Goal: Task Accomplishment & Management: Manage account settings

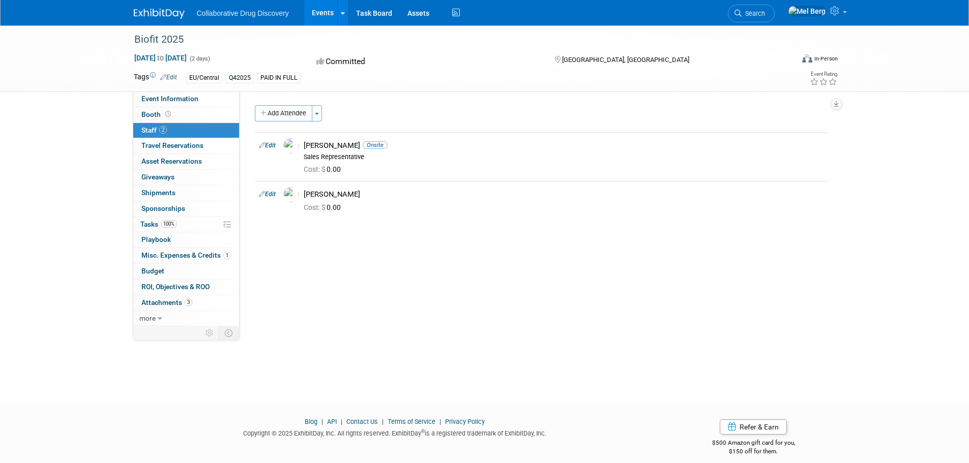
click at [162, 21] on div "Collaborative Drug Discovery Events Add Event Bulk Upload Events Shareable Even…" at bounding box center [485, 12] width 702 height 25
click at [162, 16] on img at bounding box center [159, 14] width 51 height 10
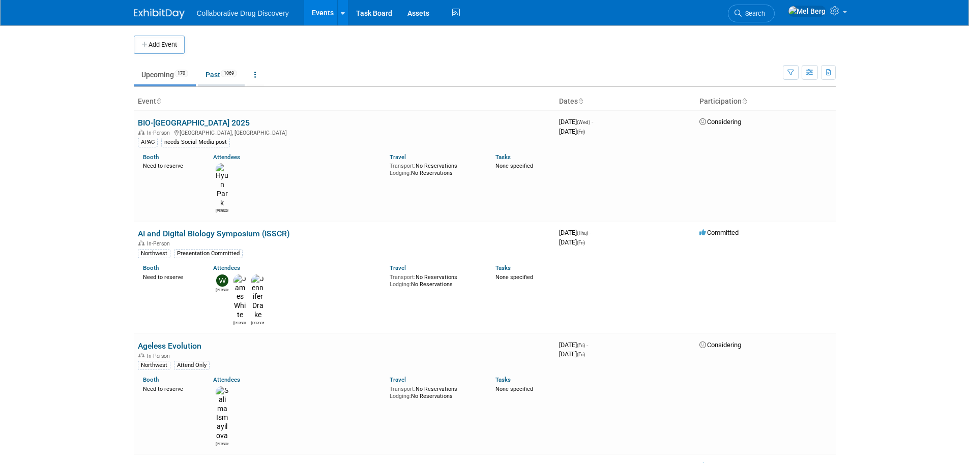
click at [215, 80] on link "Past 1069" at bounding box center [221, 74] width 47 height 19
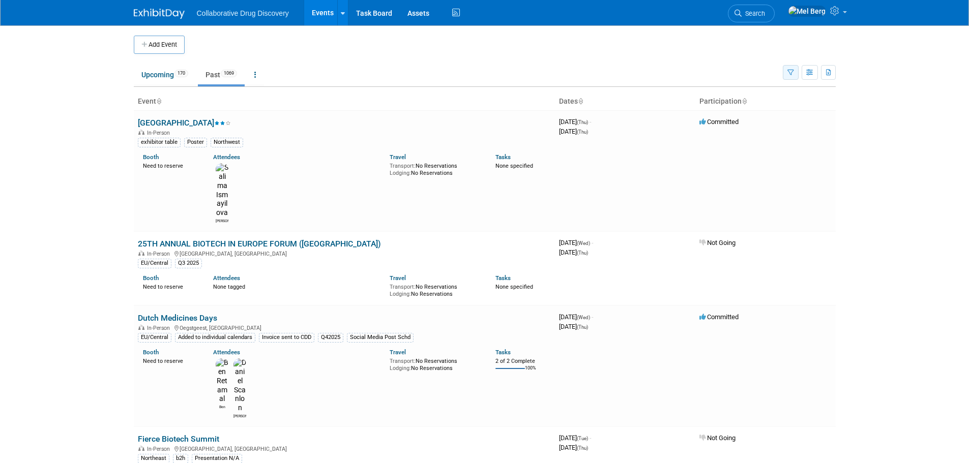
click at [795, 73] on button "button" at bounding box center [791, 72] width 16 height 15
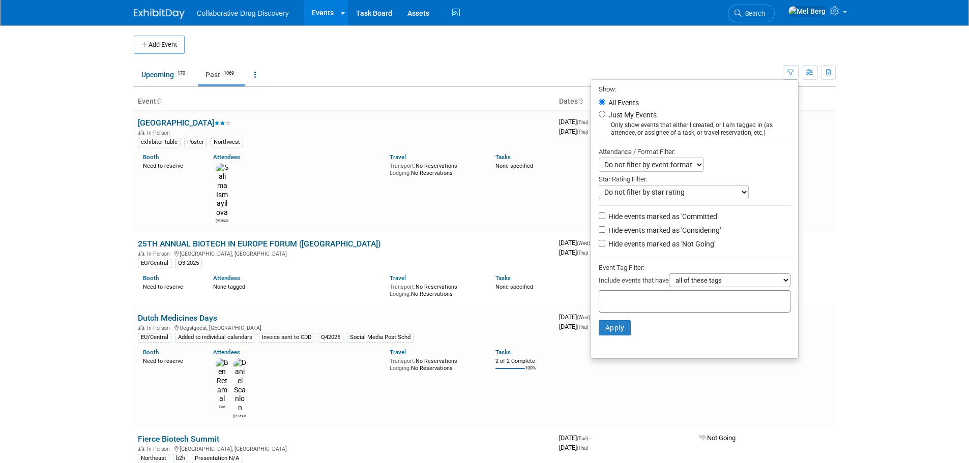
click at [620, 222] on label "Hide events marked as 'Committed'" at bounding box center [662, 217] width 112 height 10
click at [605, 219] on input "Hide events marked as 'Committed'" at bounding box center [601, 216] width 7 height 7
click at [620, 222] on label "Hide events marked as 'Committed'" at bounding box center [662, 217] width 112 height 10
click at [605, 219] on input "Hide events marked as 'Committed'" at bounding box center [601, 216] width 7 height 7
checkbox input "false"
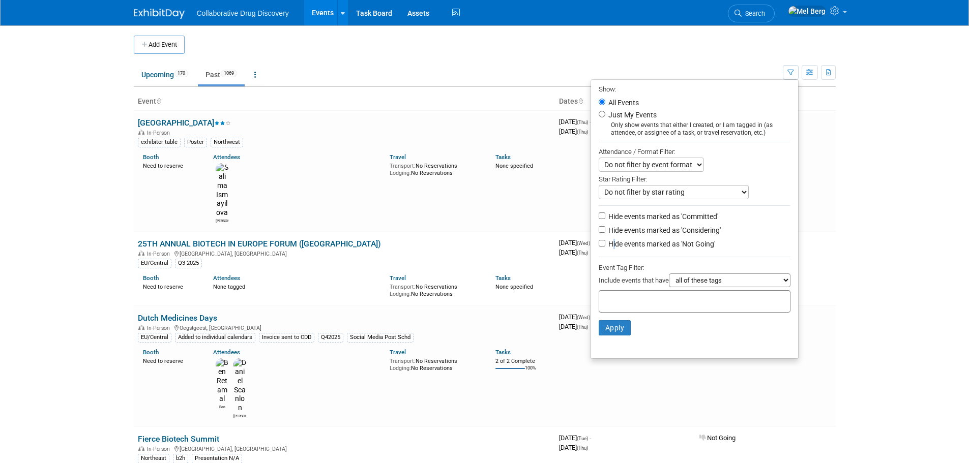
click at [609, 247] on label "Hide events marked as 'Not Going'" at bounding box center [660, 244] width 109 height 10
click at [598, 247] on input "Hide events marked as 'Not Going'" at bounding box center [601, 243] width 7 height 7
checkbox input "true"
click at [598, 233] on input "Hide events marked as 'Considering'" at bounding box center [601, 229] width 7 height 7
checkbox input "true"
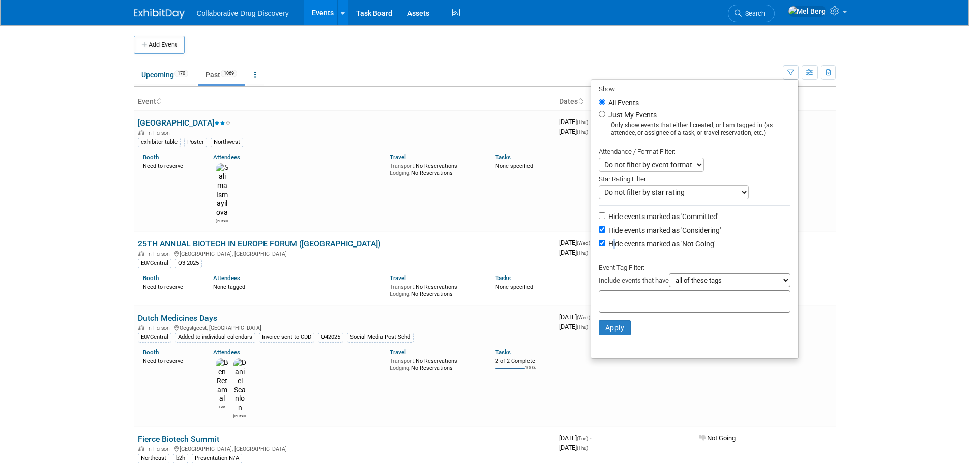
click at [623, 301] on input "text" at bounding box center [643, 300] width 81 height 10
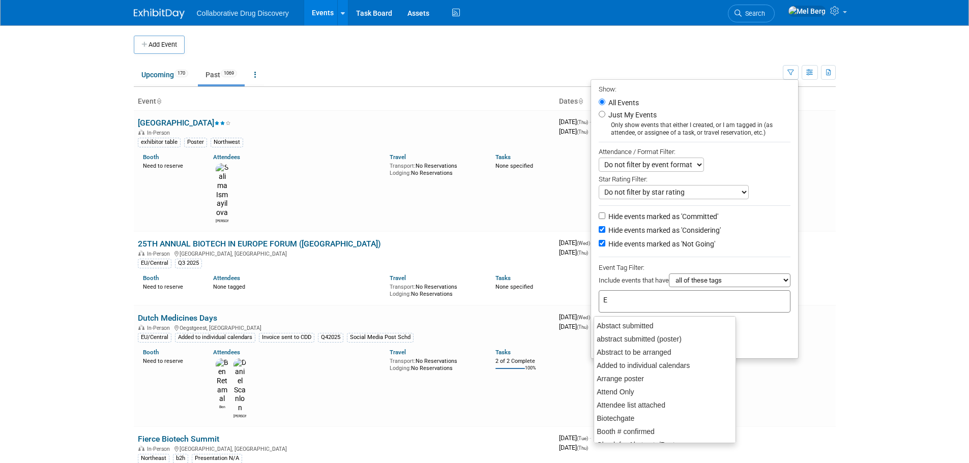
type input "Eu"
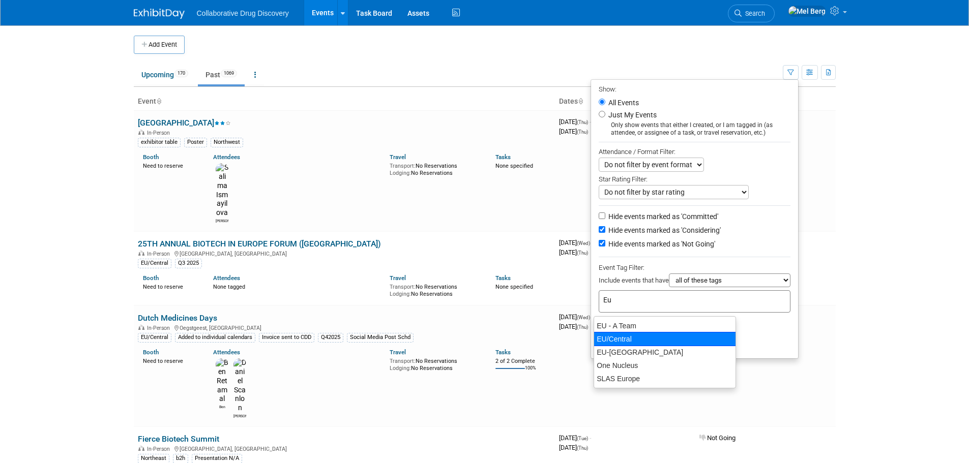
click at [625, 342] on div "EU/Central" at bounding box center [664, 339] width 142 height 14
type input "EU/Central"
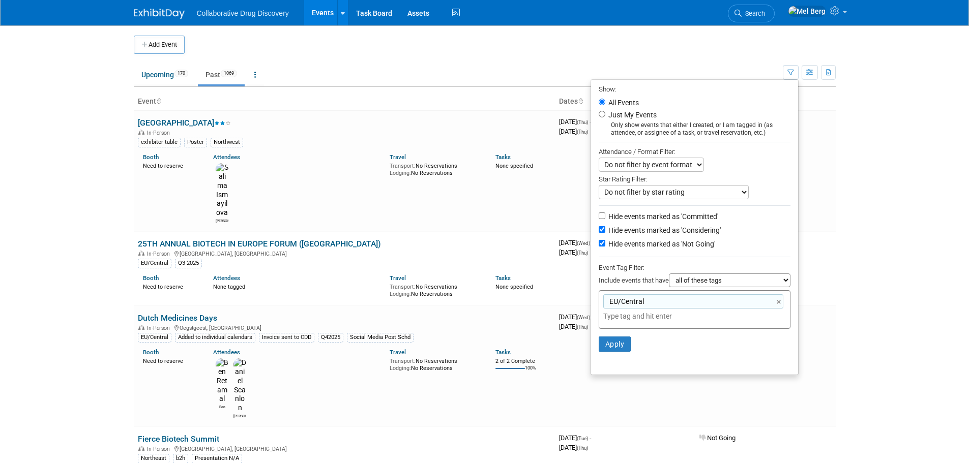
click at [695, 286] on select "all of these tags any one of these tags only and exactly these specific tags" at bounding box center [730, 281] width 122 height 14
select select "any"
click at [669, 277] on select "all of these tags any one of these tags only and exactly these specific tags" at bounding box center [730, 281] width 122 height 14
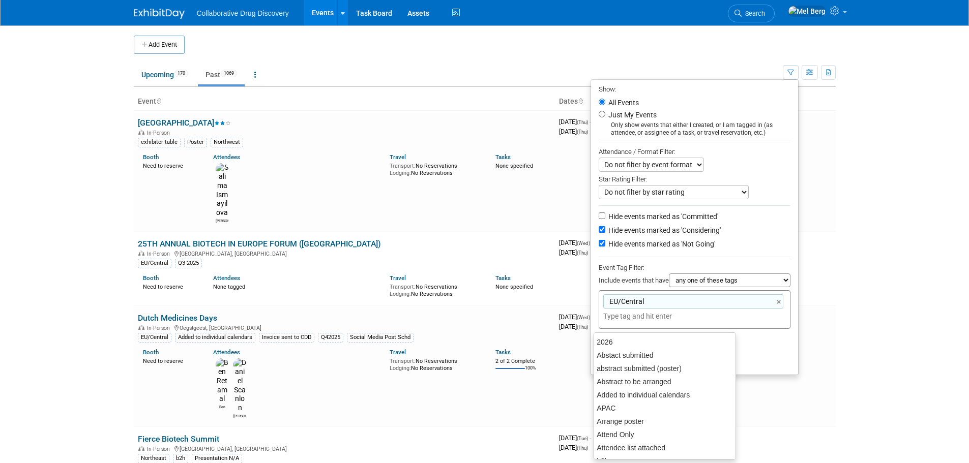
click at [659, 321] on input "text" at bounding box center [674, 316] width 142 height 10
type input "AP"
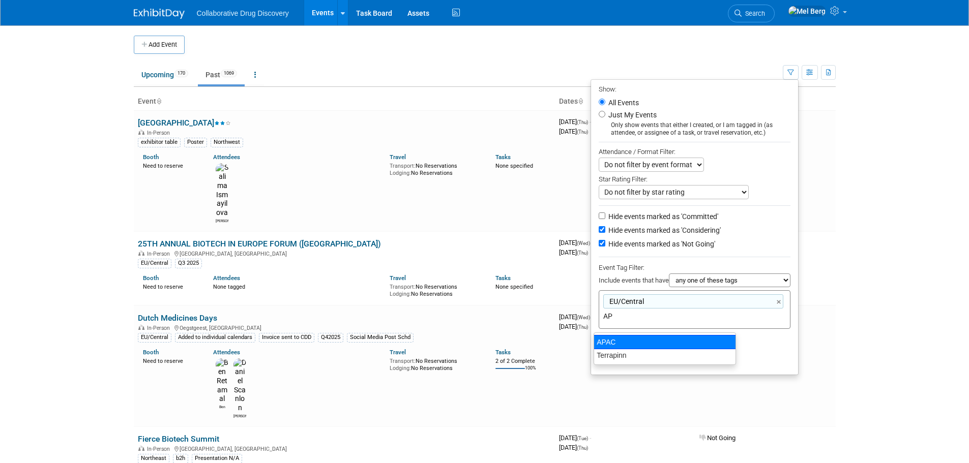
click at [639, 337] on div "APAC" at bounding box center [664, 342] width 142 height 14
type input "EU/Central, APAC"
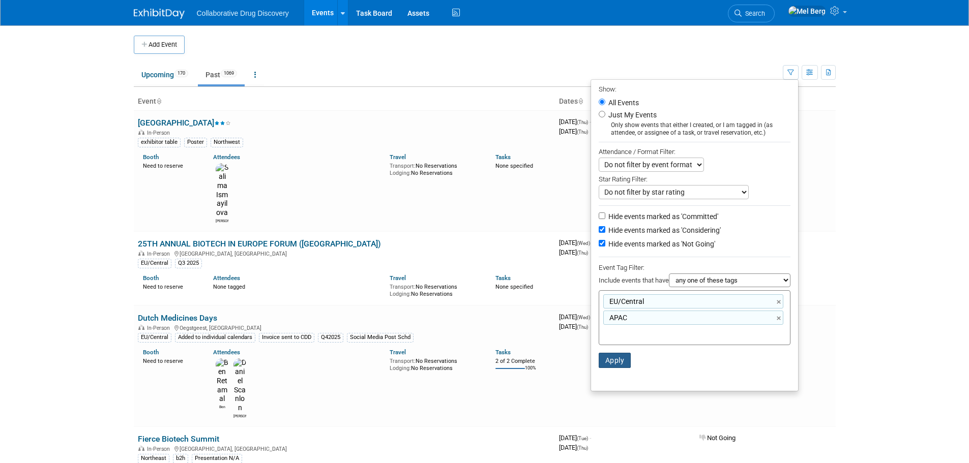
click at [604, 363] on button "Apply" at bounding box center [614, 360] width 33 height 15
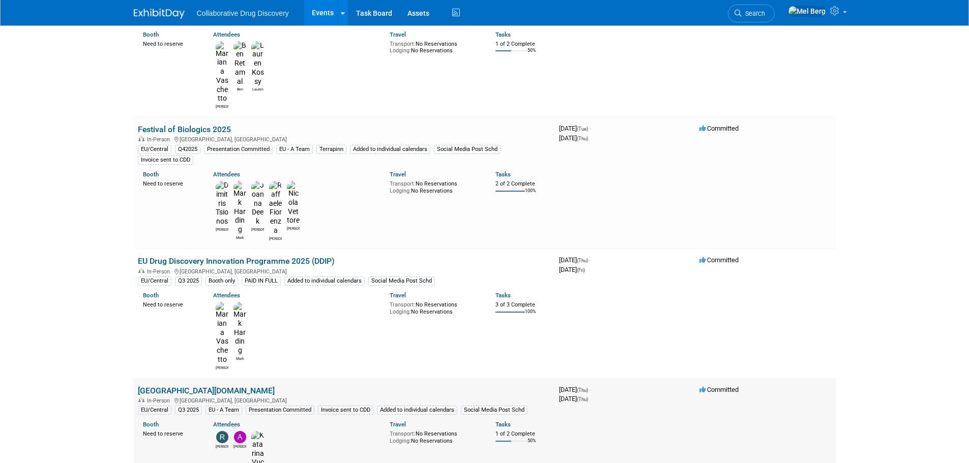
scroll to position [458, 0]
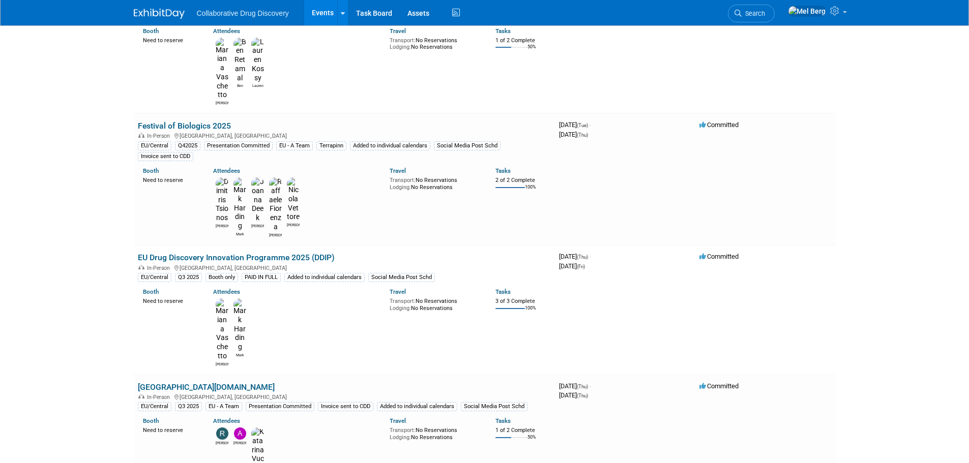
drag, startPoint x: 201, startPoint y: 247, endPoint x: 94, endPoint y: 293, distance: 116.8
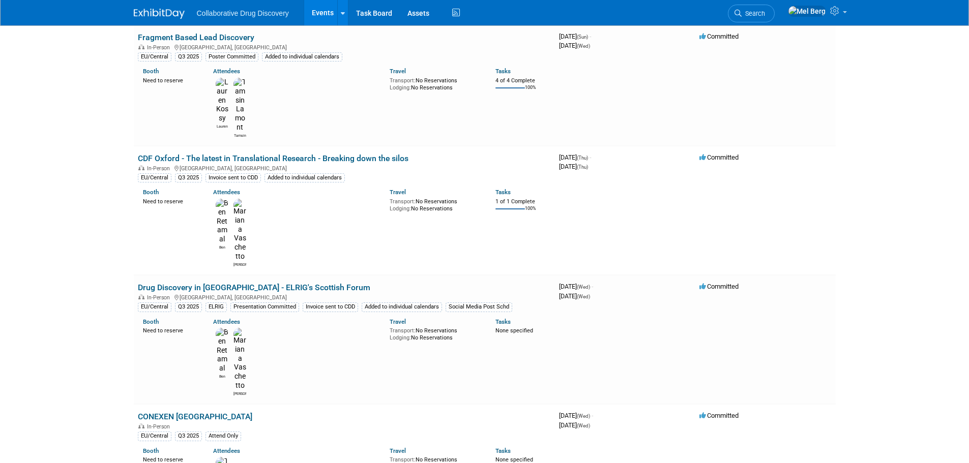
scroll to position [1220, 0]
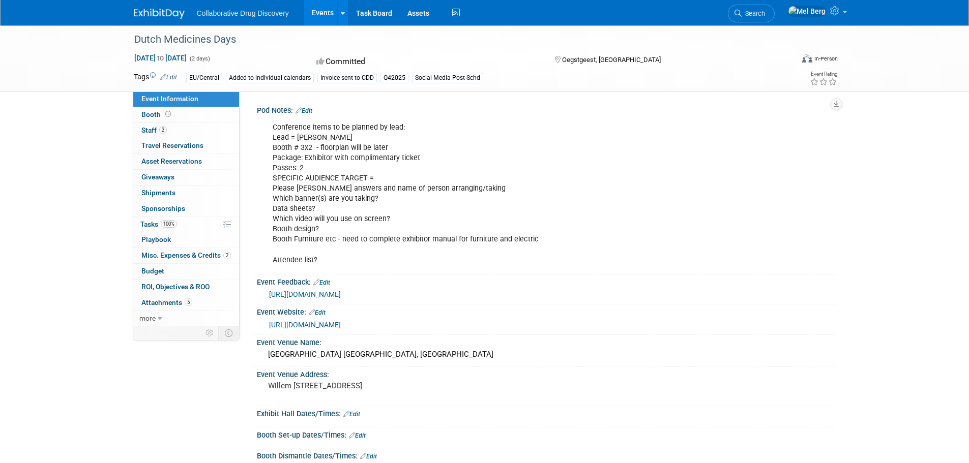
click at [174, 76] on link "Edit" at bounding box center [168, 77] width 17 height 7
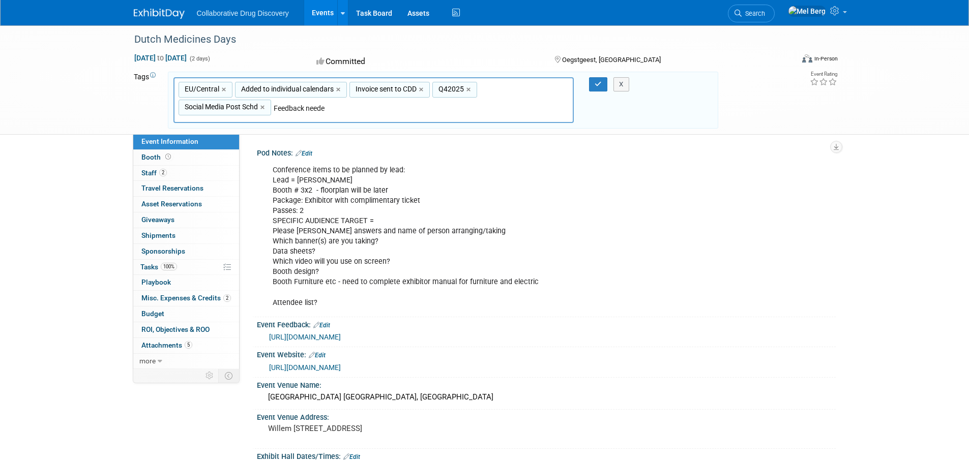
type input "Feedback needed"
type input "EU/Central, Added to individual calendars, Invoice sent to CDD, Q42025, Social …"
click at [589, 85] on button "button" at bounding box center [598, 84] width 18 height 14
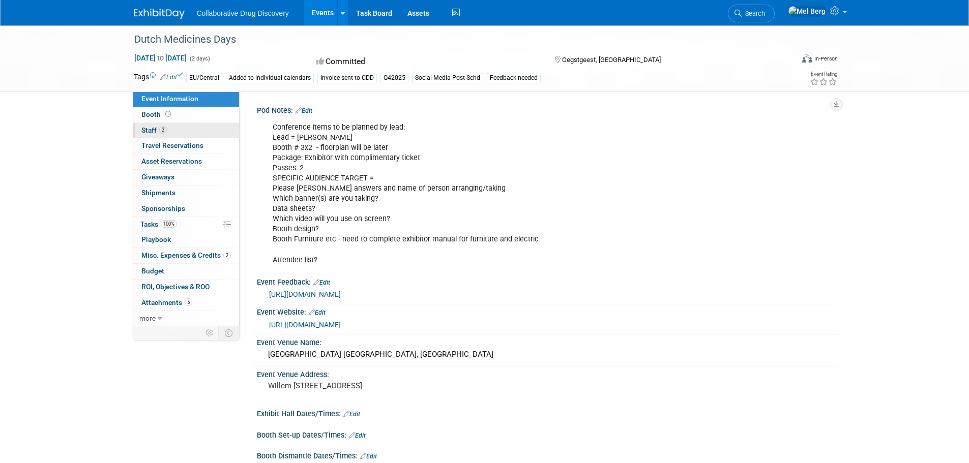
click at [152, 128] on span "Staff 2" at bounding box center [153, 130] width 25 height 8
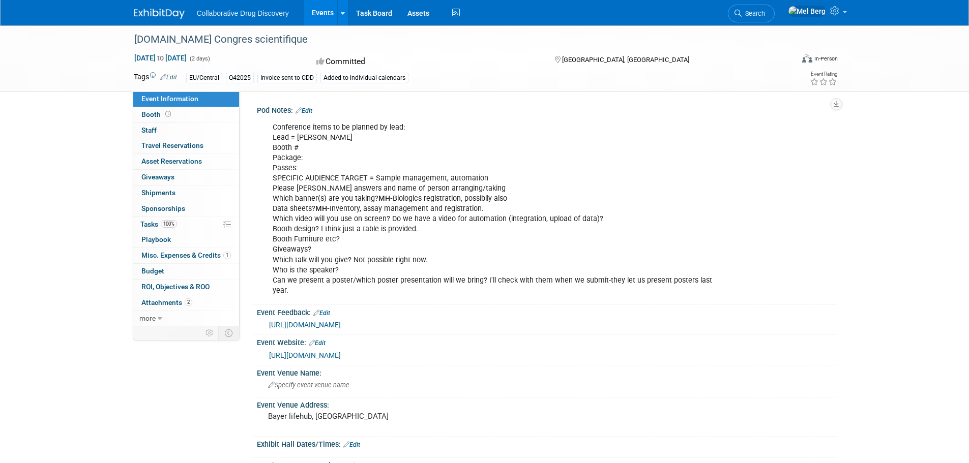
click at [168, 79] on link "Edit" at bounding box center [168, 77] width 17 height 7
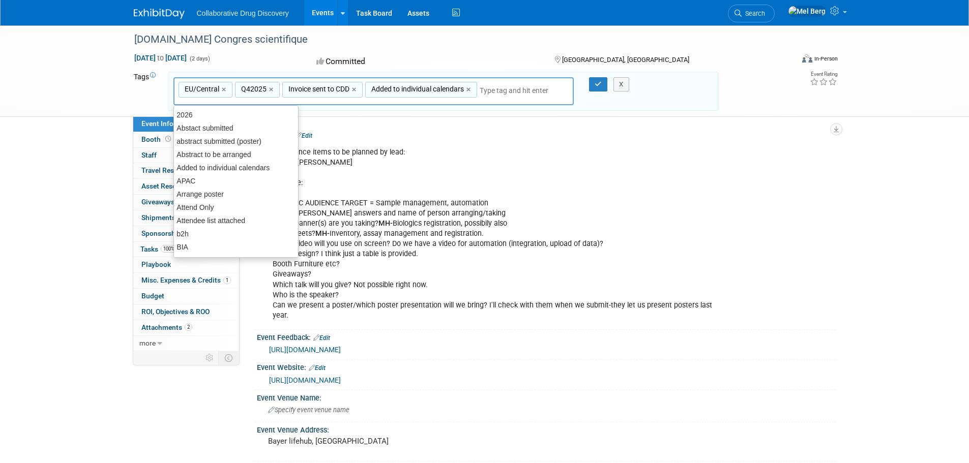
click at [511, 91] on input "text" at bounding box center [519, 90] width 81 height 10
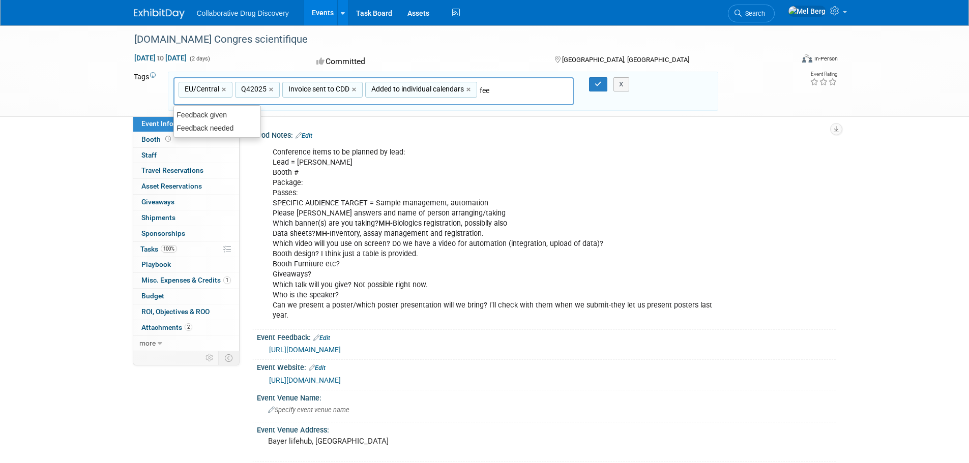
type input "feed"
click at [233, 123] on div "Feedback needed" at bounding box center [216, 128] width 87 height 14
type input "EU/Central, Q42025, Invoice sent to CDD, Added to individual calendars, Feedbac…"
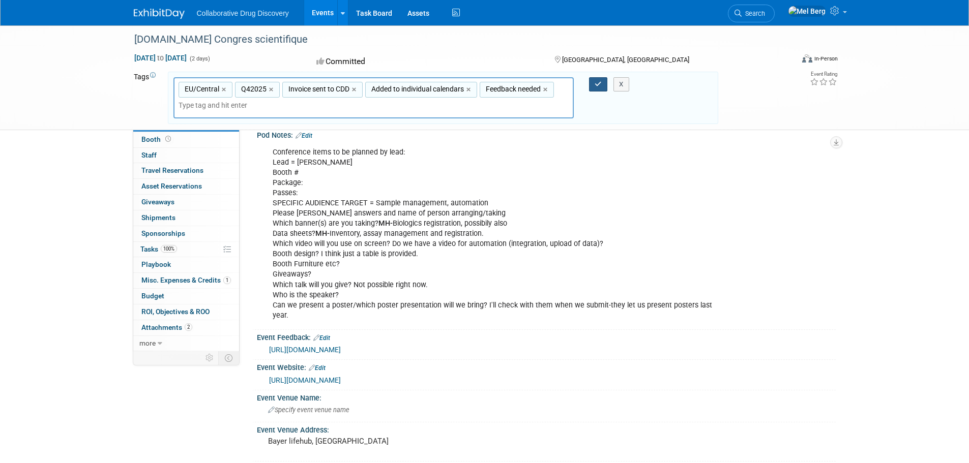
click at [595, 81] on icon "button" at bounding box center [597, 84] width 7 height 7
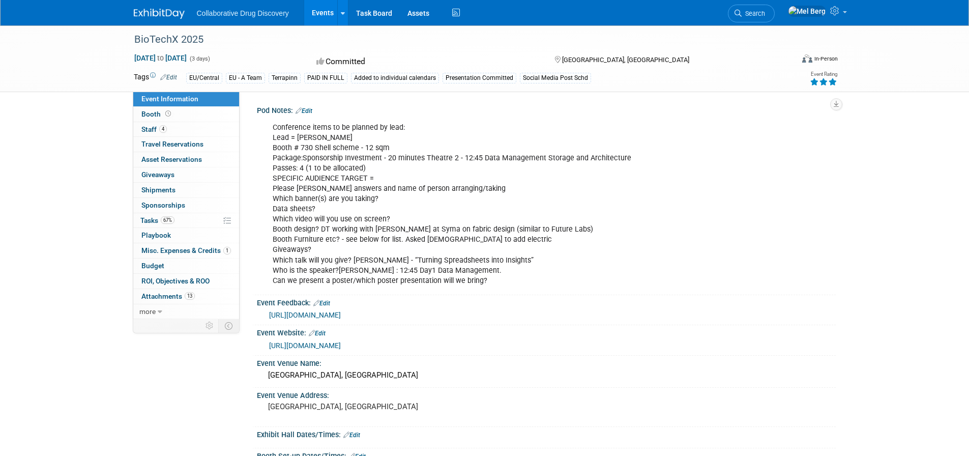
click at [172, 80] on link "Edit" at bounding box center [168, 77] width 17 height 7
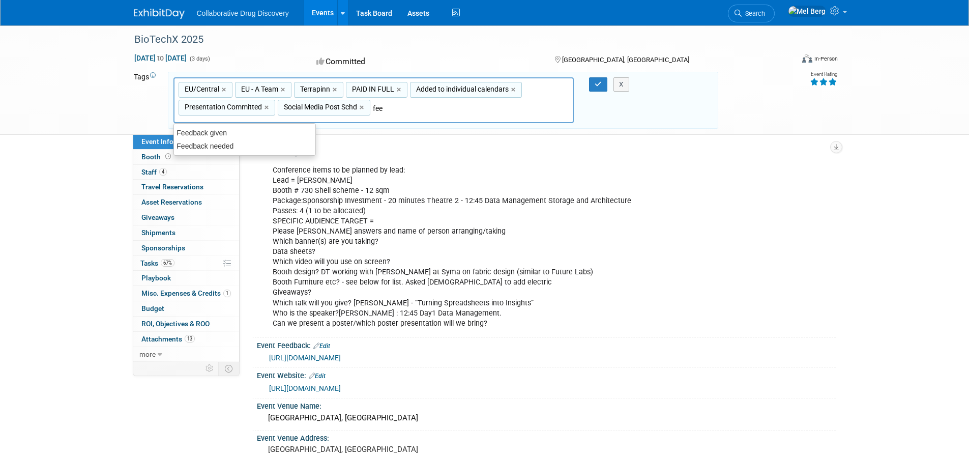
type input "feed"
click at [239, 144] on div "Feedback needed" at bounding box center [244, 146] width 142 height 14
type input "EU/Central, [GEOGRAPHIC_DATA] - A Team, Terrapinn, PAID IN FULL, Added to indiv…"
drag, startPoint x: 594, startPoint y: 86, endPoint x: 556, endPoint y: 83, distance: 38.3
click at [594, 85] on button "button" at bounding box center [598, 84] width 18 height 14
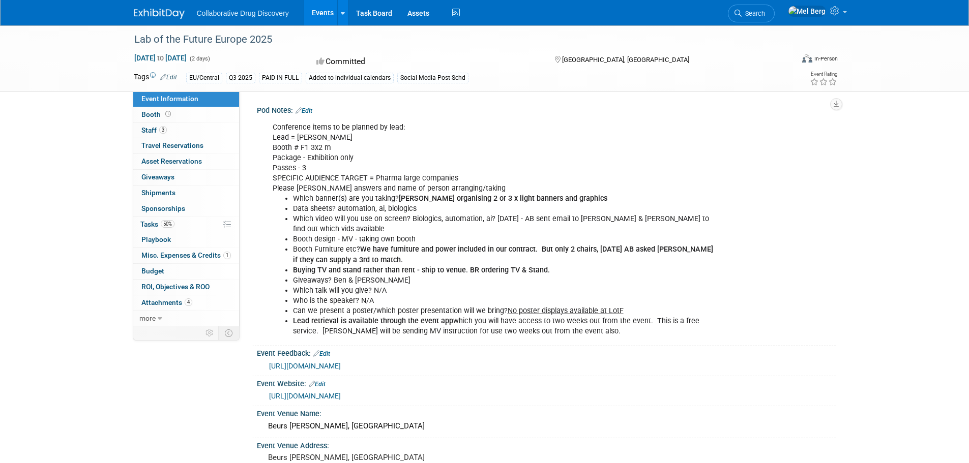
click at [171, 75] on link "Edit" at bounding box center [168, 77] width 17 height 7
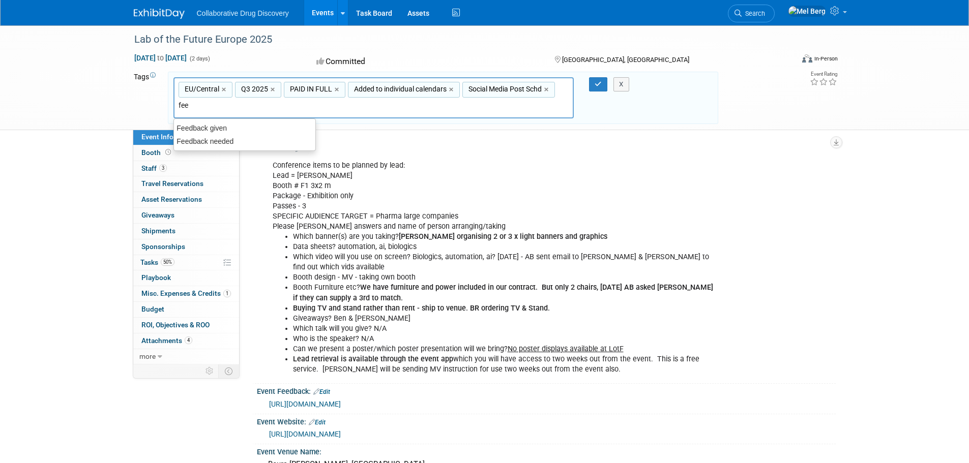
type input "feed"
click at [224, 143] on div "Feedback needed" at bounding box center [244, 141] width 142 height 14
type input "EU/Central, Q3 2025, PAID IN FULL, Added to individual calendars, Social Media …"
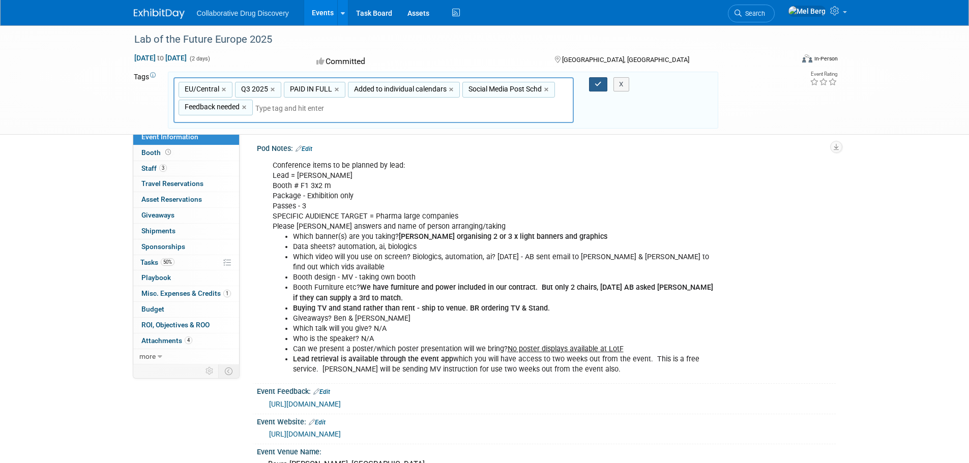
drag, startPoint x: 594, startPoint y: 81, endPoint x: 590, endPoint y: 78, distance: 5.5
click at [594, 81] on button "button" at bounding box center [598, 84] width 18 height 14
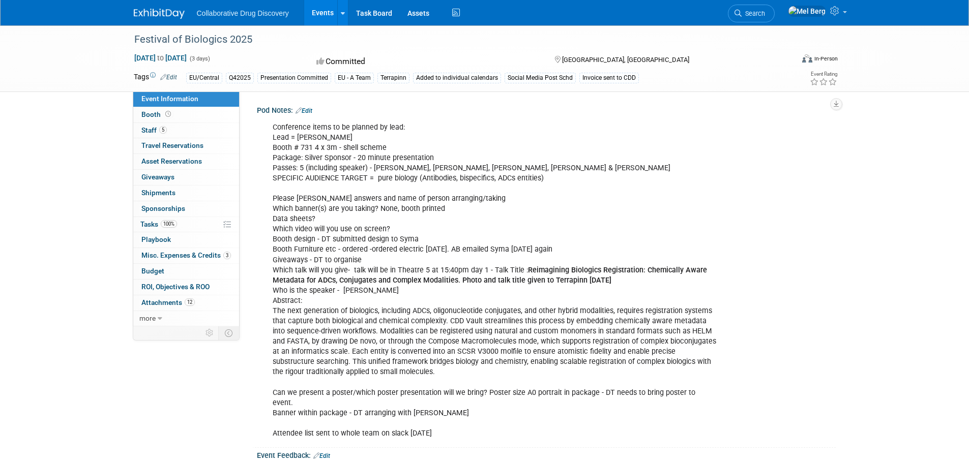
click at [175, 78] on link "Edit" at bounding box center [168, 77] width 17 height 7
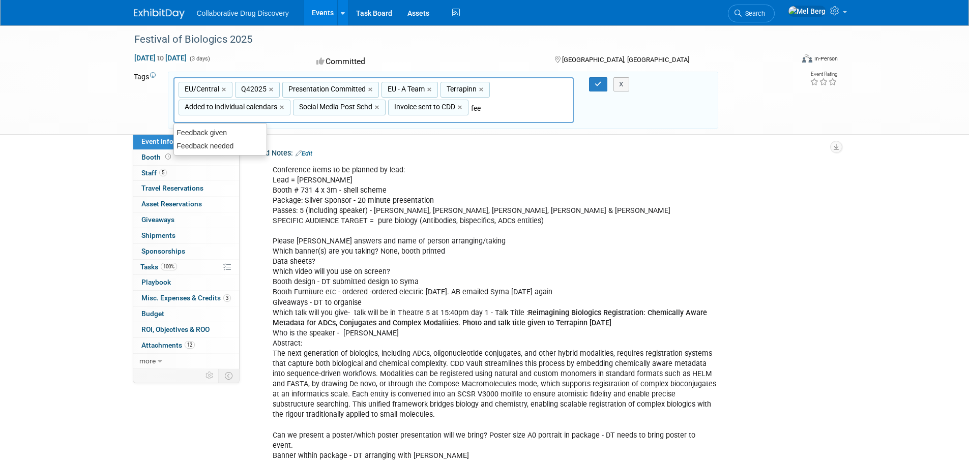
type input "feed"
click at [225, 141] on div "Feedback needed" at bounding box center [220, 146] width 94 height 14
type input "EU/Central, Q42025, Presentation Committed, EU - A Team, Terrapinn, Added to in…"
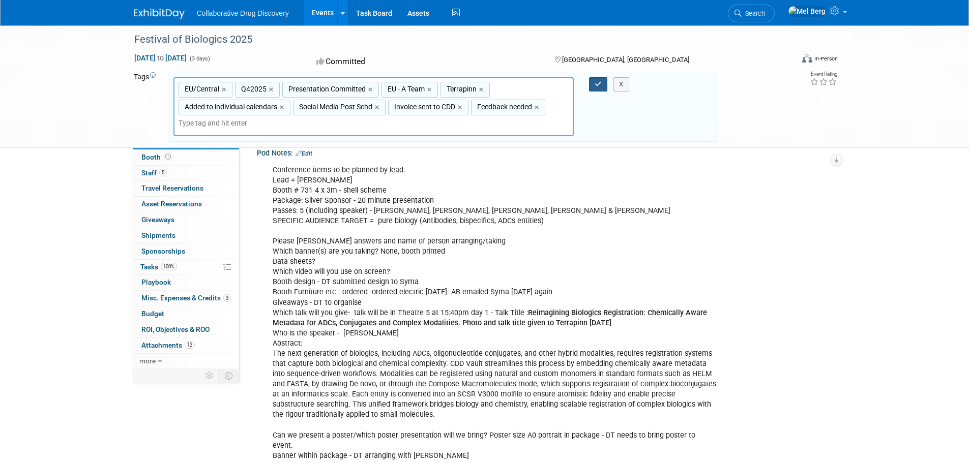
click at [594, 83] on icon "button" at bounding box center [597, 84] width 7 height 7
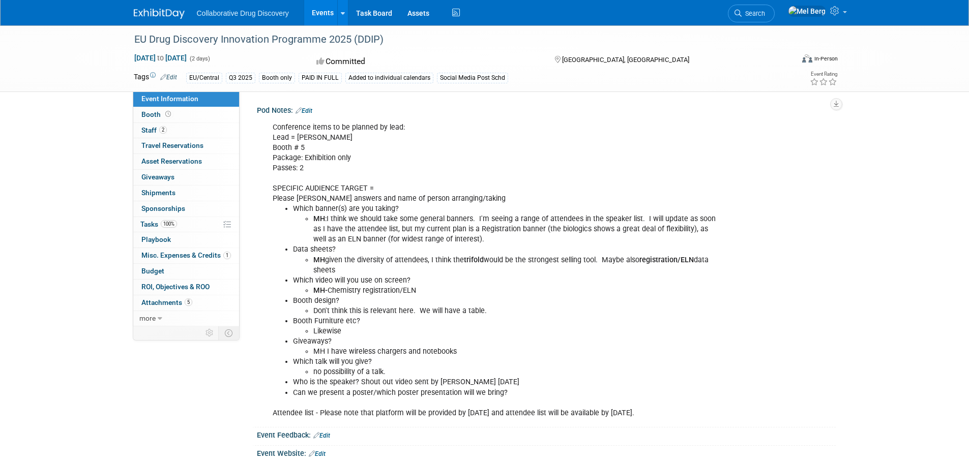
click at [173, 75] on link "Edit" at bounding box center [168, 77] width 17 height 7
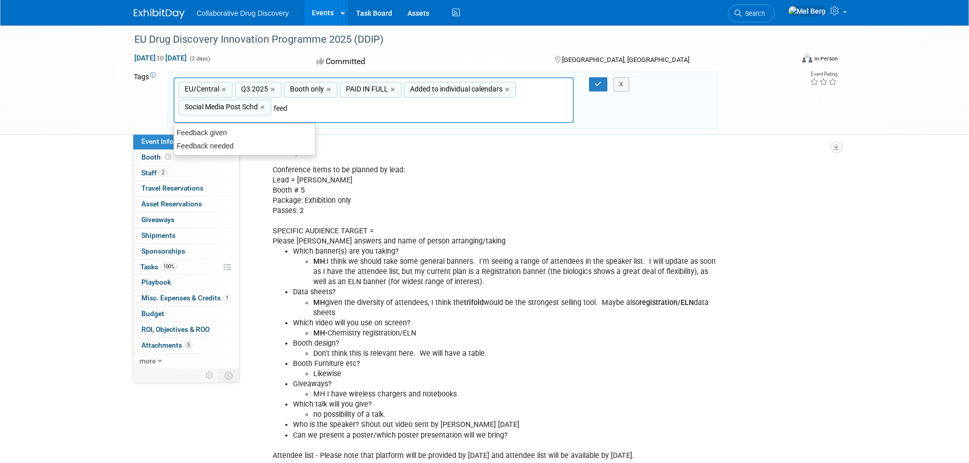
type input "feedb"
click at [239, 144] on div "Feedback needed" at bounding box center [244, 146] width 142 height 14
type input "EU/Central, Q3 2025, Booth only, PAID IN FULL, Added to individual calendars, S…"
click at [593, 83] on button "button" at bounding box center [598, 84] width 18 height 14
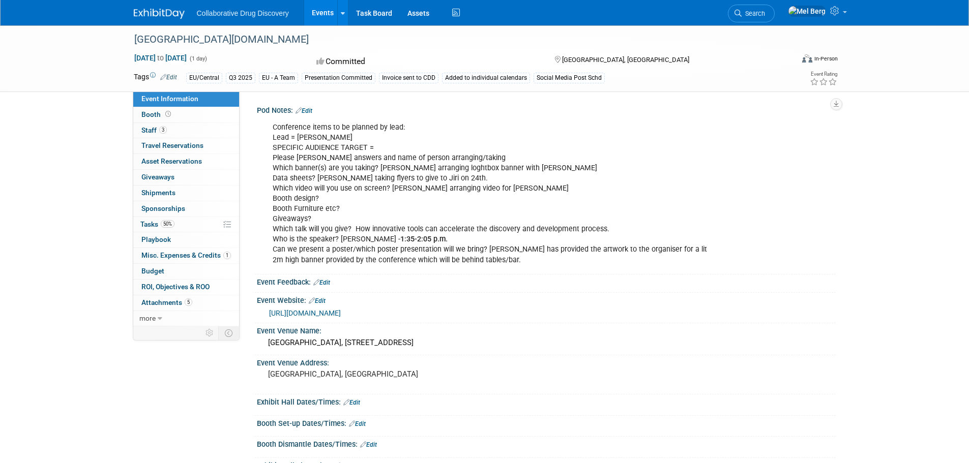
click at [176, 74] on link "Edit" at bounding box center [168, 77] width 17 height 7
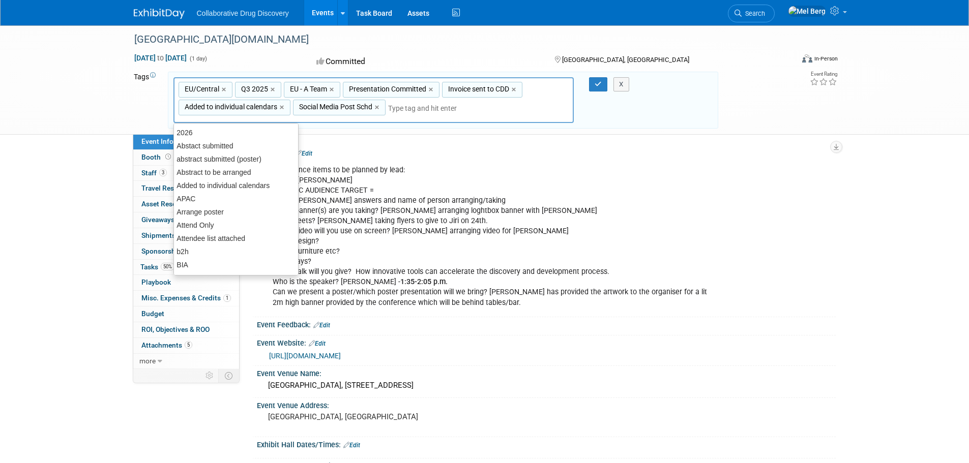
click at [469, 107] on input "text" at bounding box center [428, 108] width 81 height 10
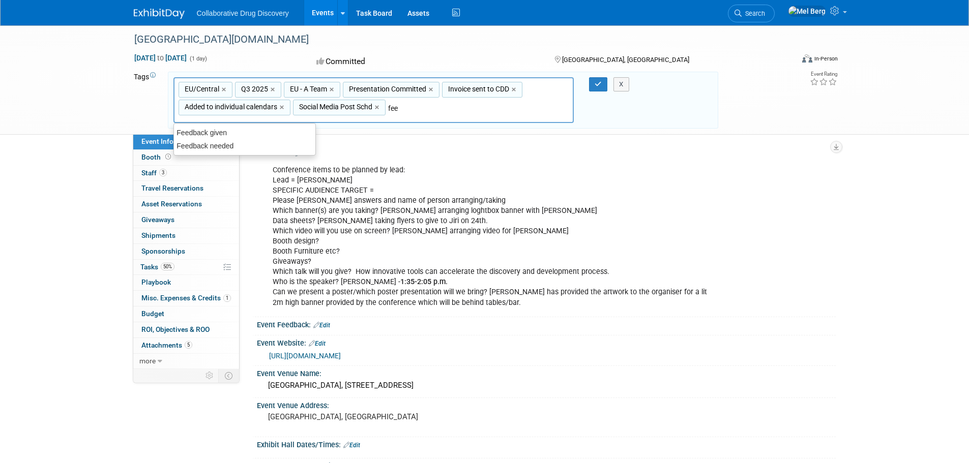
type input "feed"
click at [231, 143] on div "Feedback needed" at bounding box center [244, 146] width 142 height 14
type input "EU/Central, Q3 2025, EU - A Team, Presentation Committed, Invoice sent to CDD, …"
click at [596, 83] on icon "button" at bounding box center [597, 84] width 7 height 7
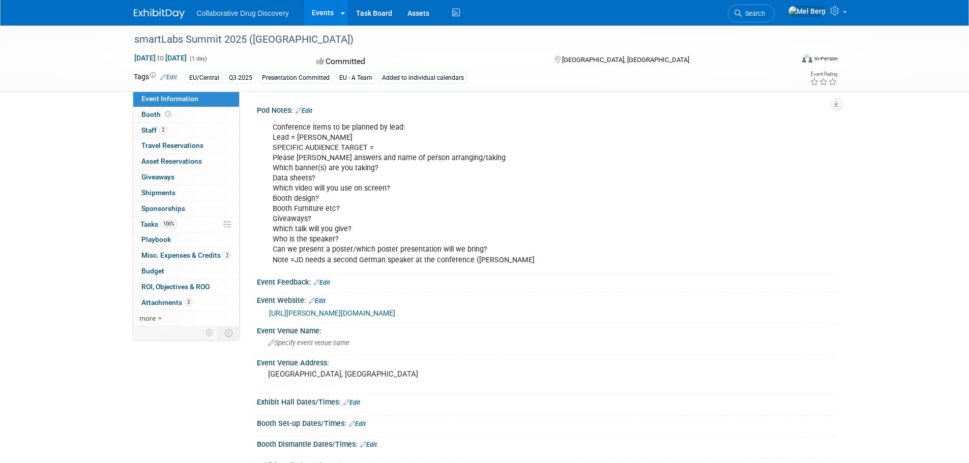
click at [174, 77] on link "Edit" at bounding box center [168, 77] width 17 height 7
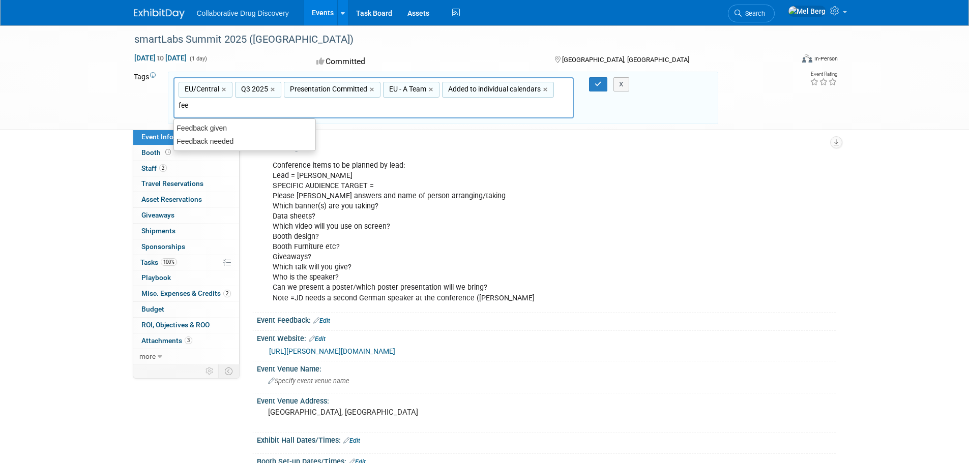
type input "feed"
click at [211, 138] on div "Feedback needed" at bounding box center [244, 141] width 142 height 14
type input "EU/Central, Q3 2025, Presentation Committed, EU - A Team, Added to individual c…"
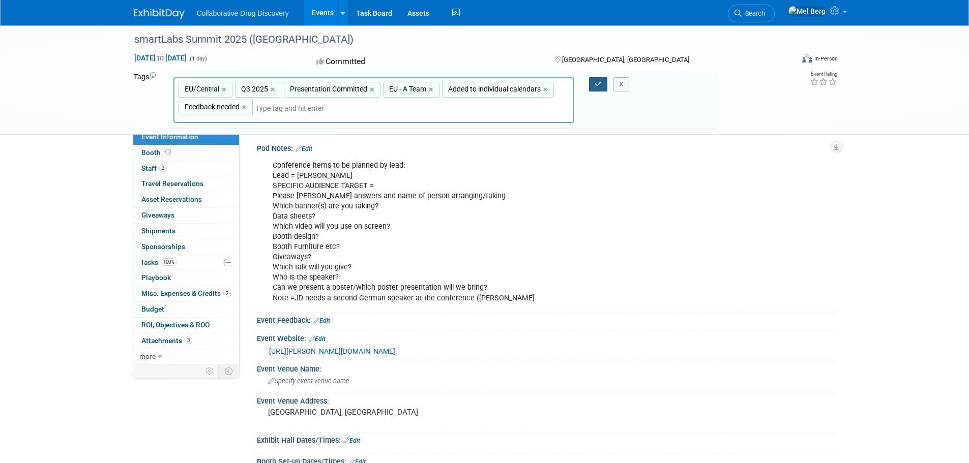
click at [598, 85] on icon "button" at bounding box center [597, 84] width 7 height 7
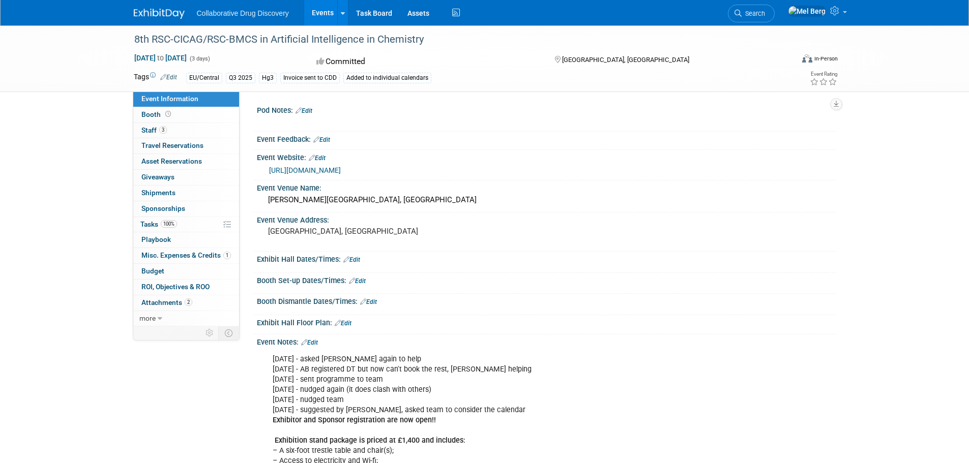
click at [172, 81] on td "Tags Edit" at bounding box center [155, 78] width 43 height 12
click at [171, 76] on link "Edit" at bounding box center [168, 77] width 17 height 7
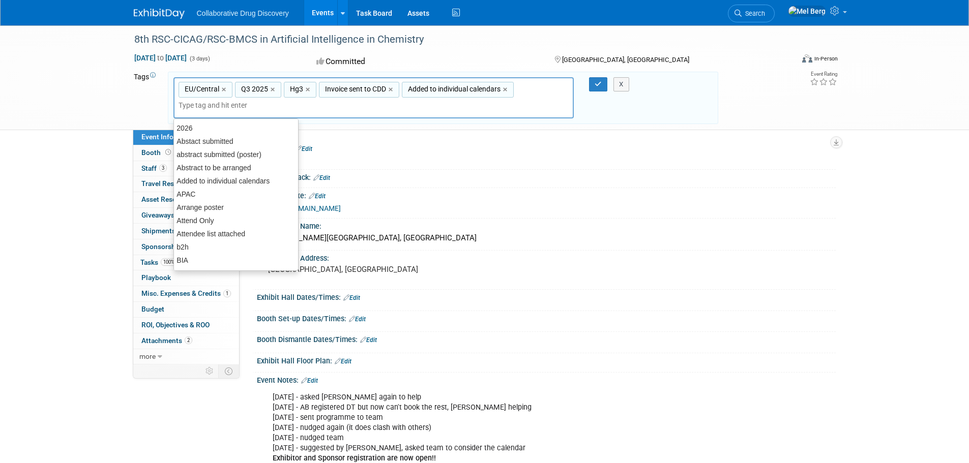
click at [211, 106] on input "text" at bounding box center [218, 105] width 81 height 10
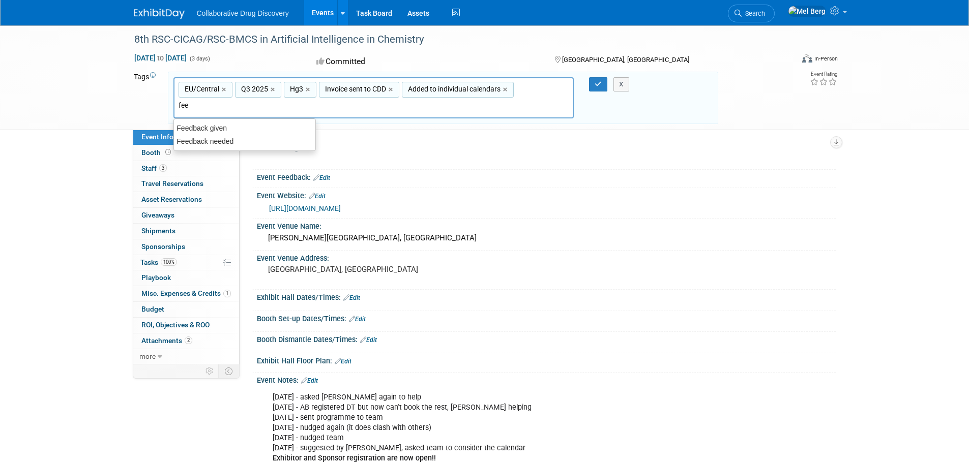
type input "feed"
click at [205, 140] on div "Feedback needed" at bounding box center [244, 141] width 142 height 14
type input "EU/Central, Q3 2025, Hg3, Invoice sent to CDD, Added to individual calendars, F…"
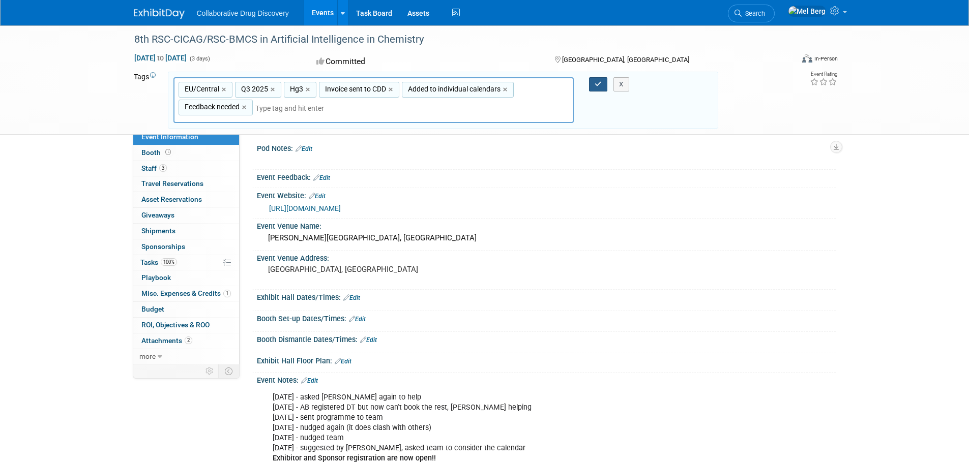
click at [593, 80] on button "button" at bounding box center [598, 84] width 18 height 14
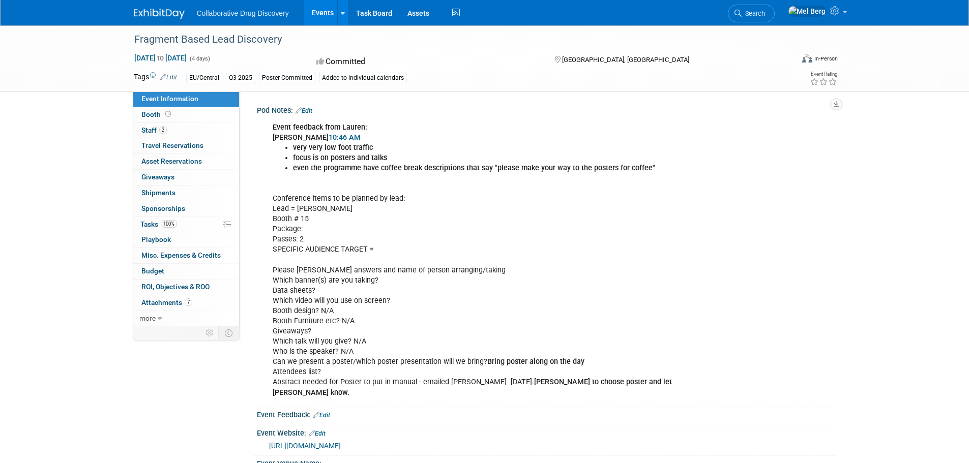
click at [176, 78] on link "Edit" at bounding box center [168, 77] width 17 height 7
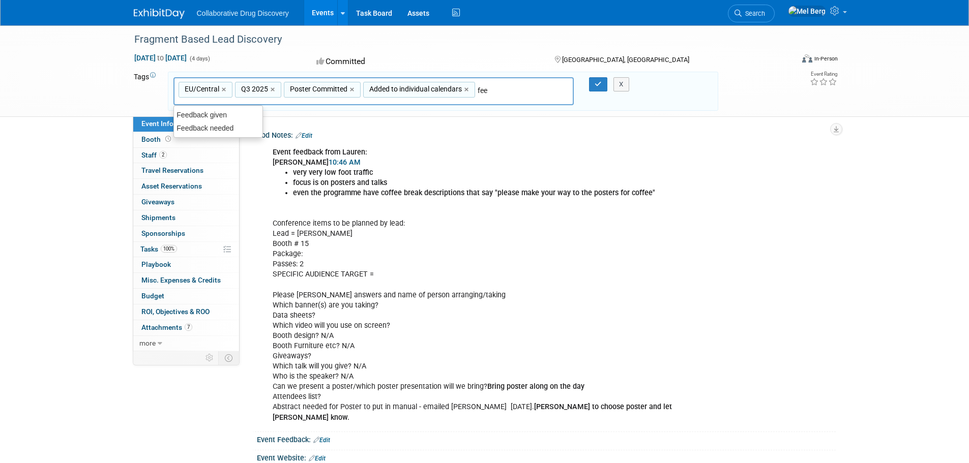
type input "feed"
click at [236, 130] on div "Feedback needed" at bounding box center [218, 128] width 90 height 14
type input "EU/Central, Q3 2025, Poster Committed, Added to individual calendars, Feedback …"
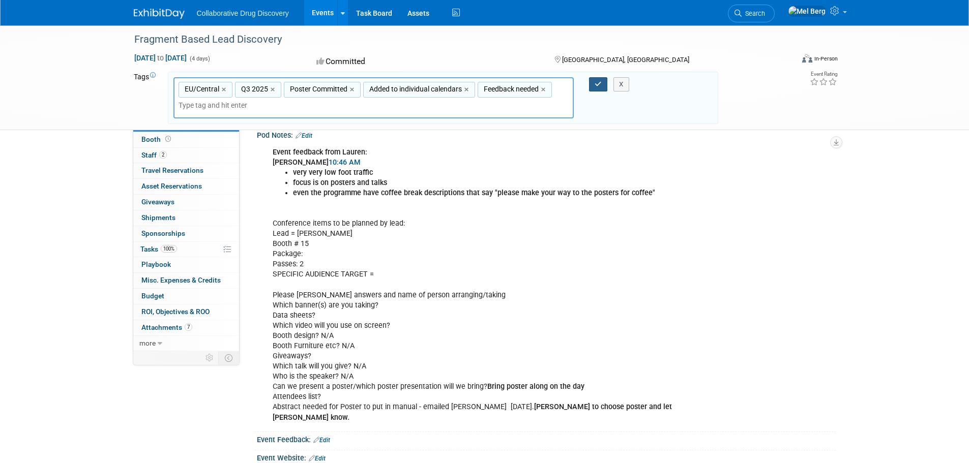
click at [595, 84] on icon "button" at bounding box center [597, 84] width 7 height 7
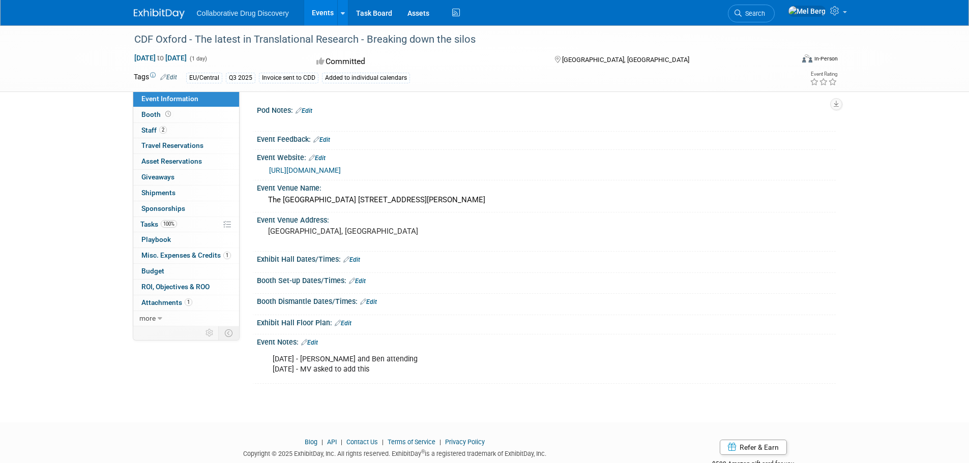
click at [167, 77] on link "Edit" at bounding box center [168, 77] width 17 height 7
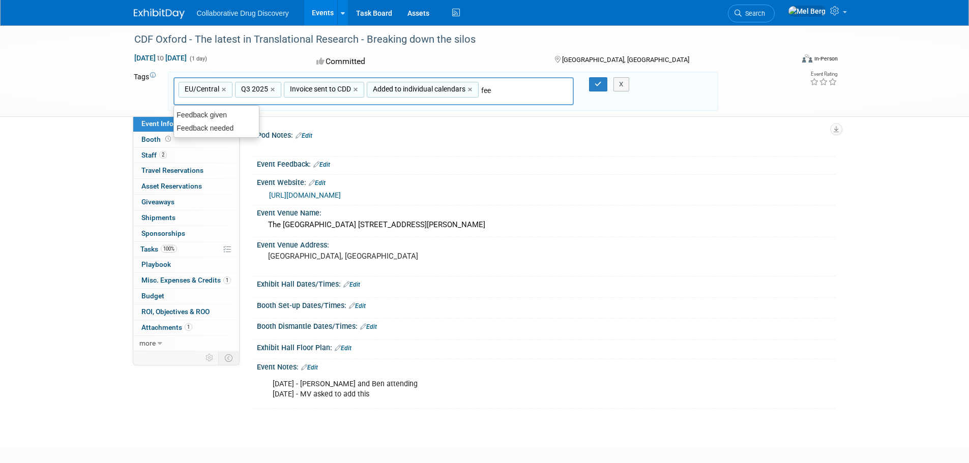
type input "feed"
click at [238, 126] on div "Feedback needed" at bounding box center [216, 128] width 86 height 14
type input "EU/Central, Q3 2025, Invoice sent to CDD, Added to individual calendars, Feedba…"
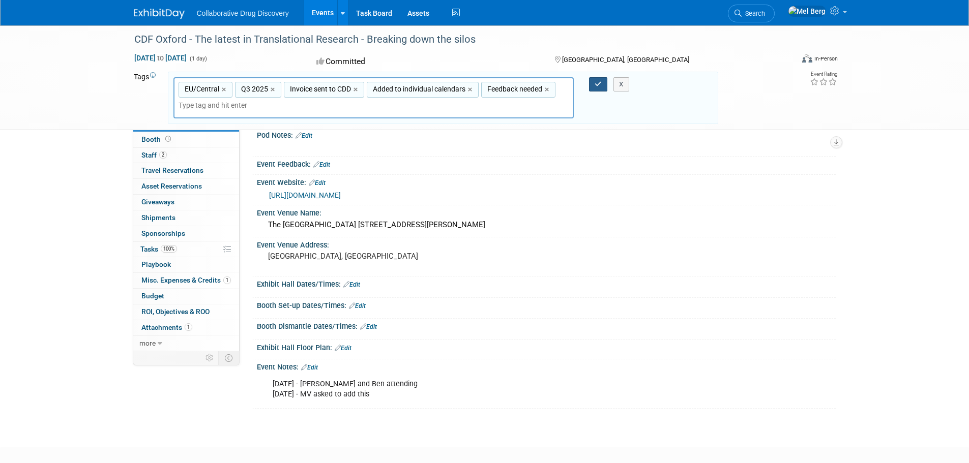
click at [594, 84] on icon "button" at bounding box center [597, 84] width 7 height 7
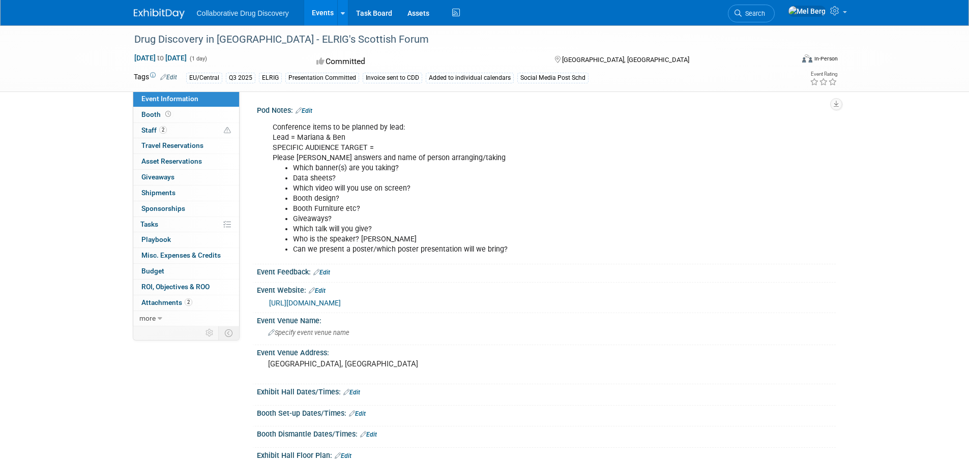
click at [168, 74] on link "Edit" at bounding box center [168, 77] width 17 height 7
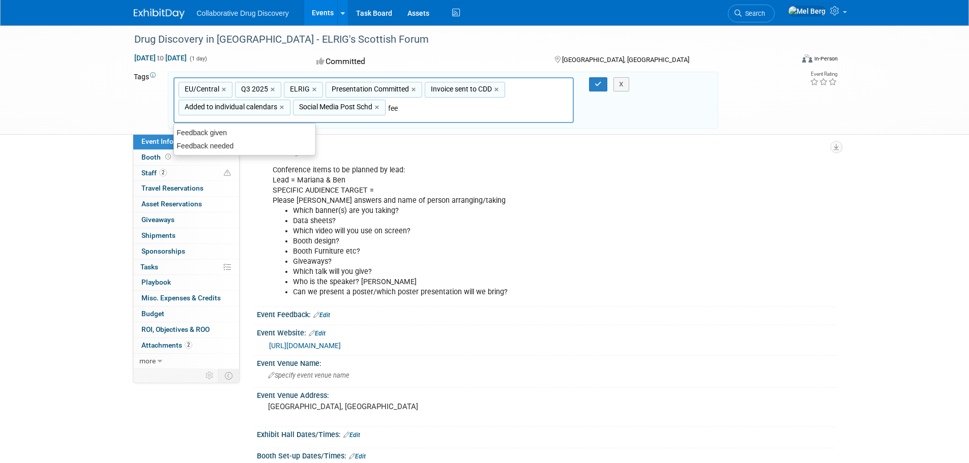
type input "feed"
click at [238, 146] on div "Feedback needed" at bounding box center [244, 146] width 142 height 14
type input "EU/Central, Q3 2025, ELRIG, Presentation Committed, Invoice sent to CDD, Added …"
click at [592, 84] on button "button" at bounding box center [598, 84] width 18 height 14
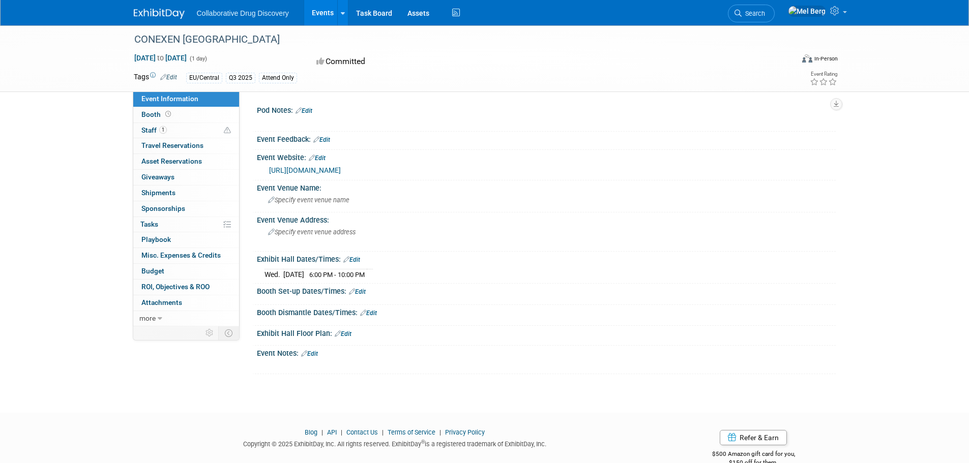
click at [169, 76] on link "Edit" at bounding box center [168, 77] width 17 height 7
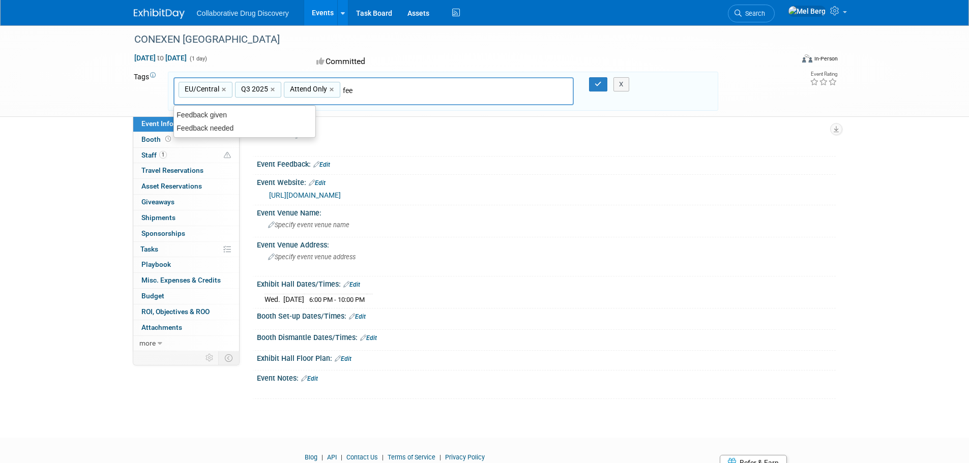
type input "feed"
click at [244, 124] on div "Feedback needed" at bounding box center [244, 128] width 142 height 14
type input "EU/Central, Q3 2025, Attend Only, Feedback needed"
click at [595, 81] on icon "button" at bounding box center [597, 84] width 7 height 7
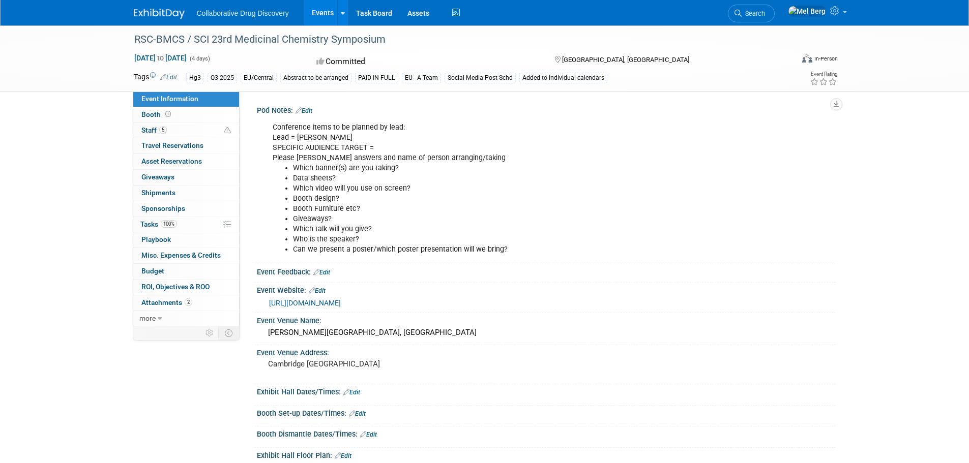
click at [169, 77] on link "Edit" at bounding box center [168, 77] width 17 height 7
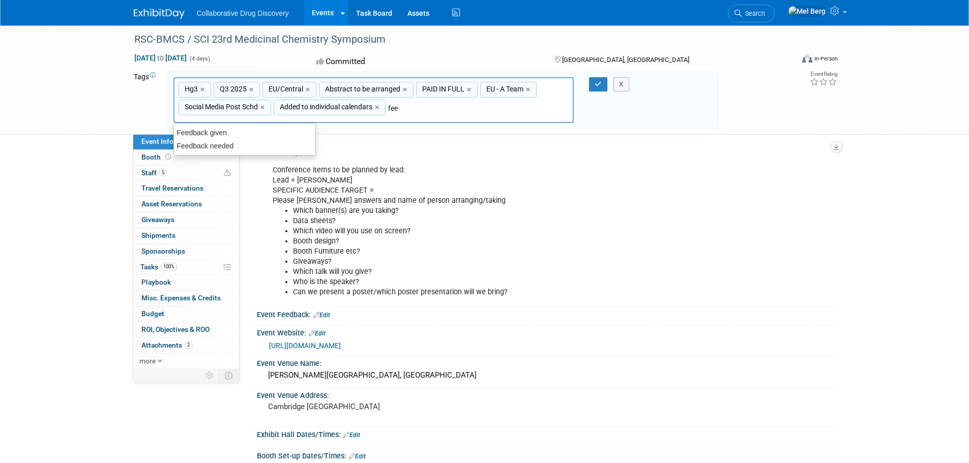
type input "feed"
click at [254, 141] on div "Feedback needed" at bounding box center [244, 146] width 142 height 14
type input "Hg3, Q3 2025, EU/Central, Abstract to be arranged, PAID IN FULL, EU - A Team, S…"
click at [596, 82] on icon "button" at bounding box center [597, 84] width 7 height 7
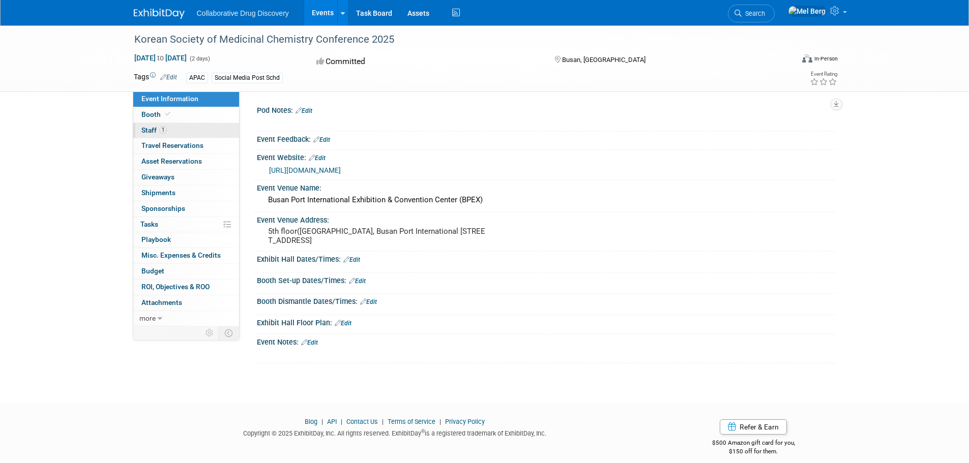
click at [149, 129] on span "Staff 1" at bounding box center [153, 130] width 25 height 8
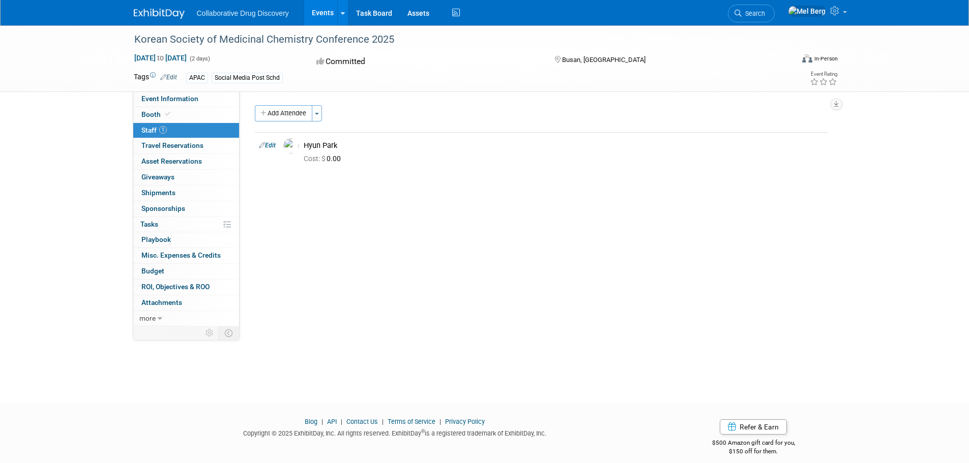
click at [171, 74] on link "Edit" at bounding box center [168, 77] width 17 height 7
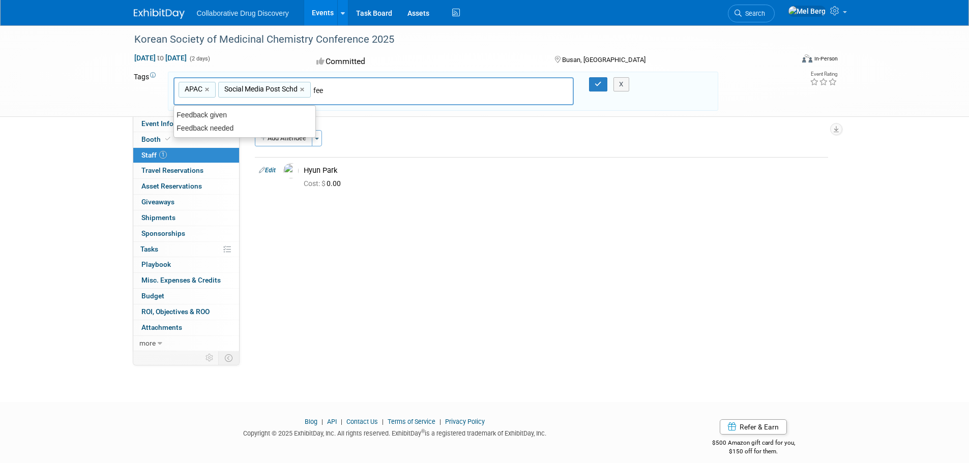
type input "feed"
click at [244, 123] on div "Feedback needed" at bounding box center [244, 128] width 142 height 14
type input "APAC, Social Media Post Schd, Feedback needed"
click at [593, 83] on button "button" at bounding box center [598, 84] width 18 height 14
